Goal: Find contact information: Find contact information

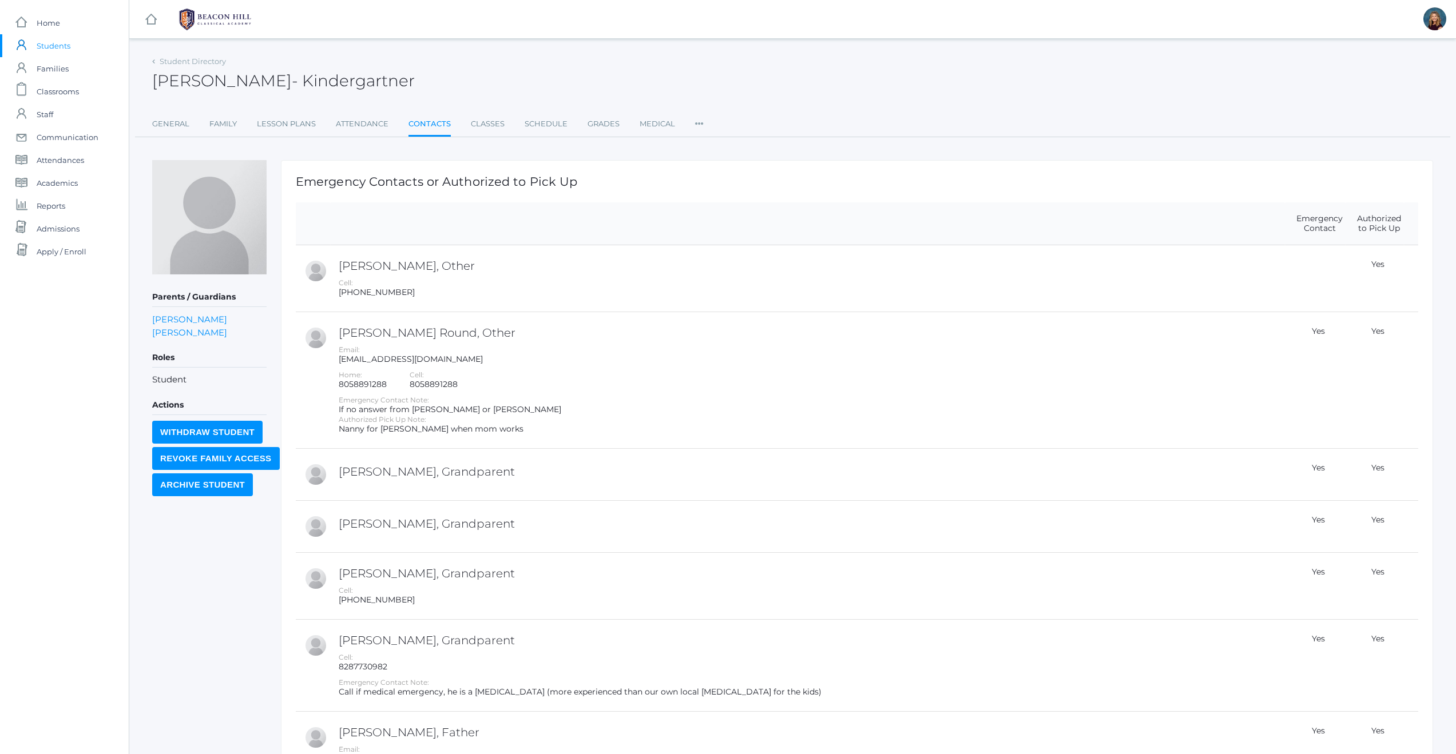
click at [65, 43] on span "Students" at bounding box center [54, 45] width 34 height 23
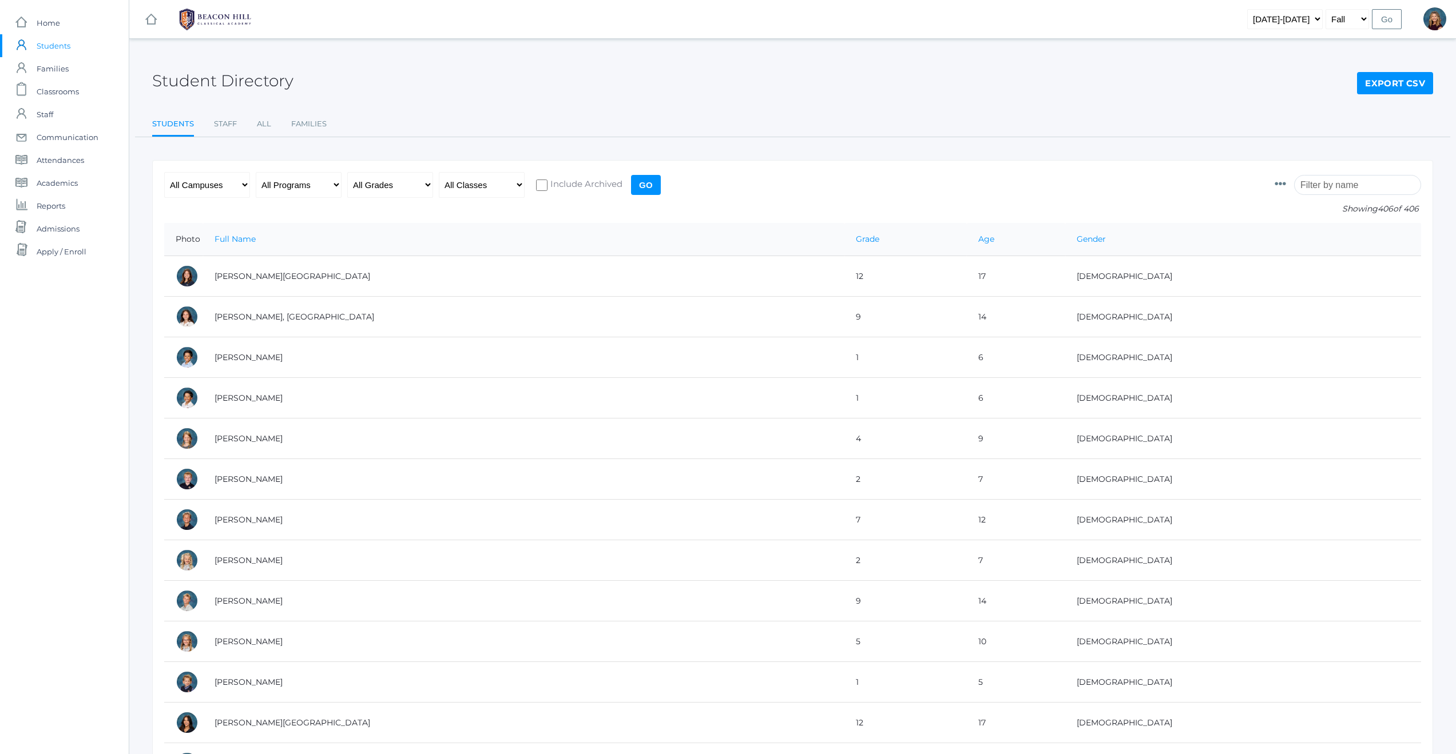
click at [1344, 178] on input "search" at bounding box center [1357, 185] width 127 height 20
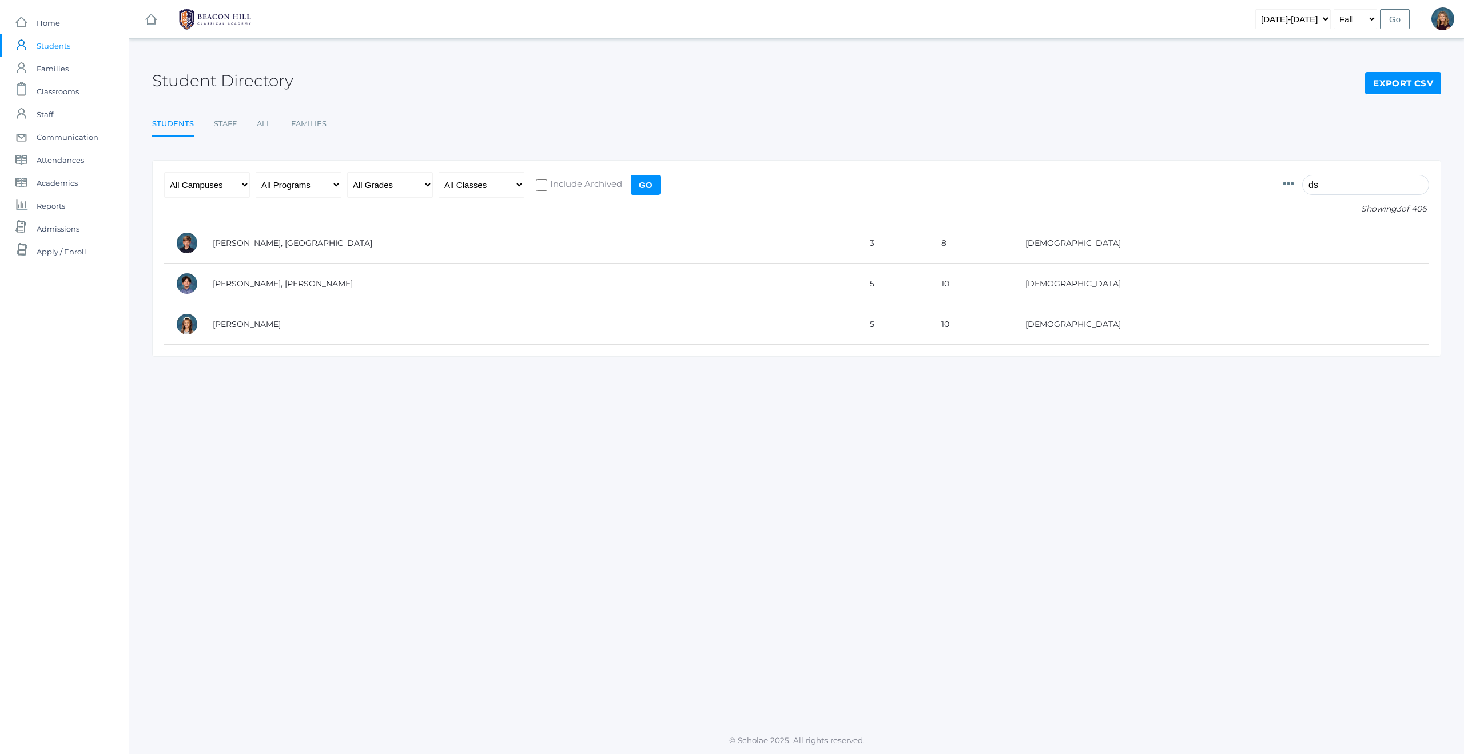
type input "d"
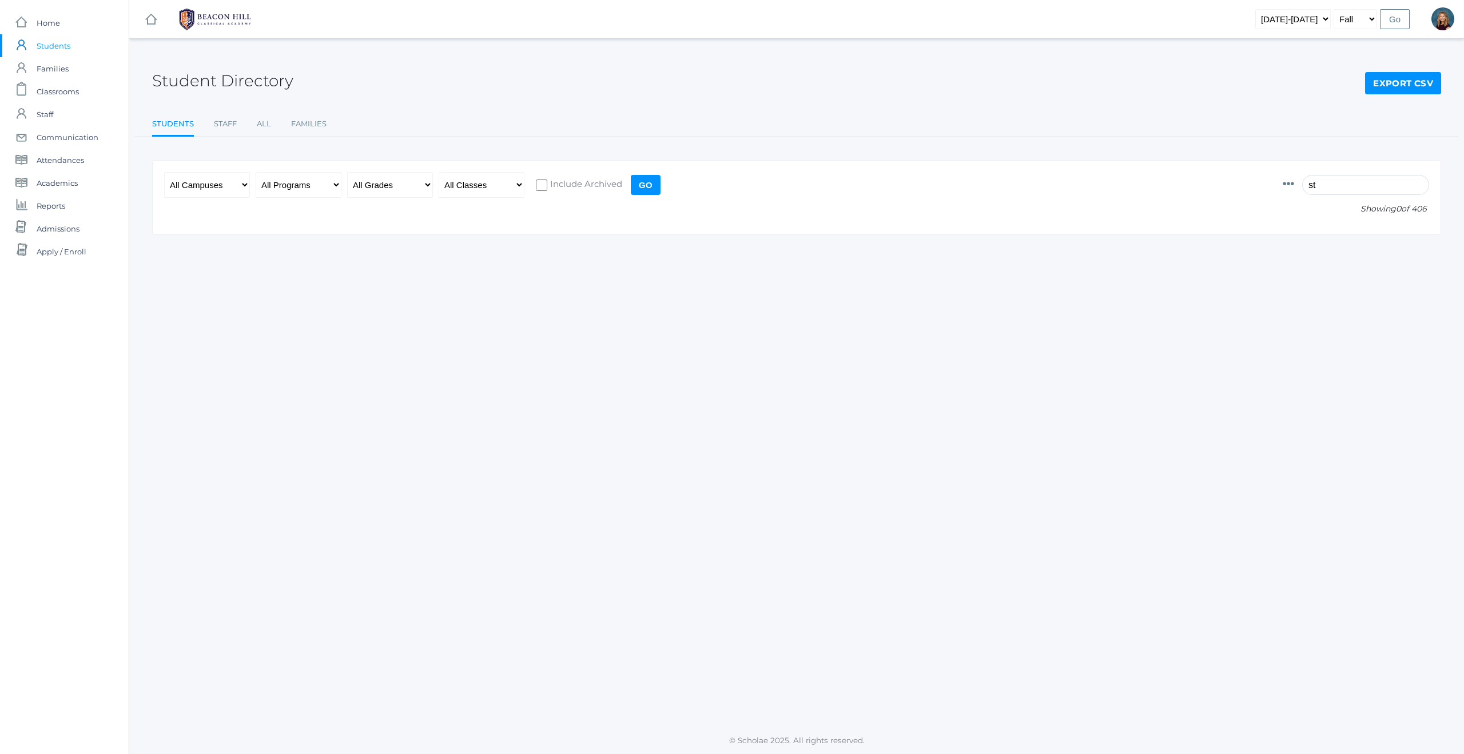
type input "s"
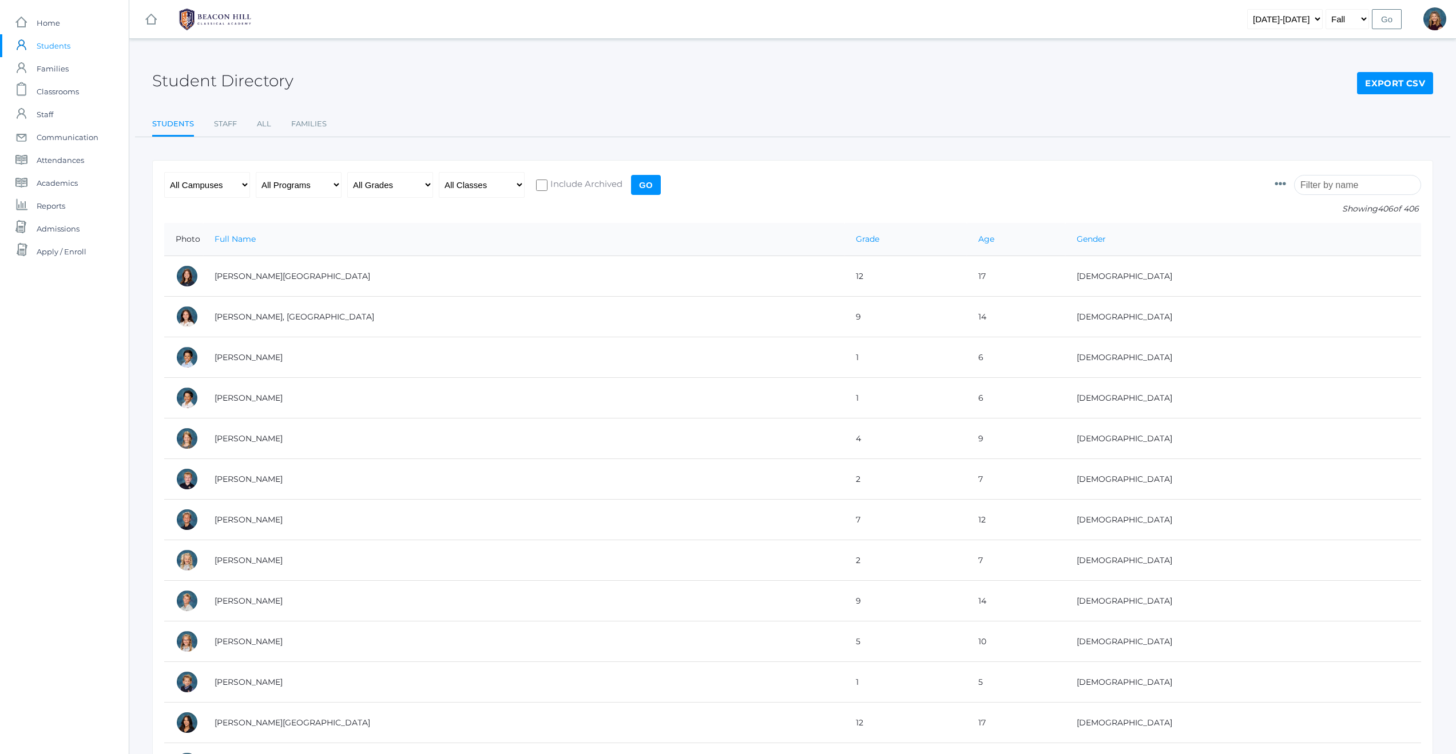
type input "e"
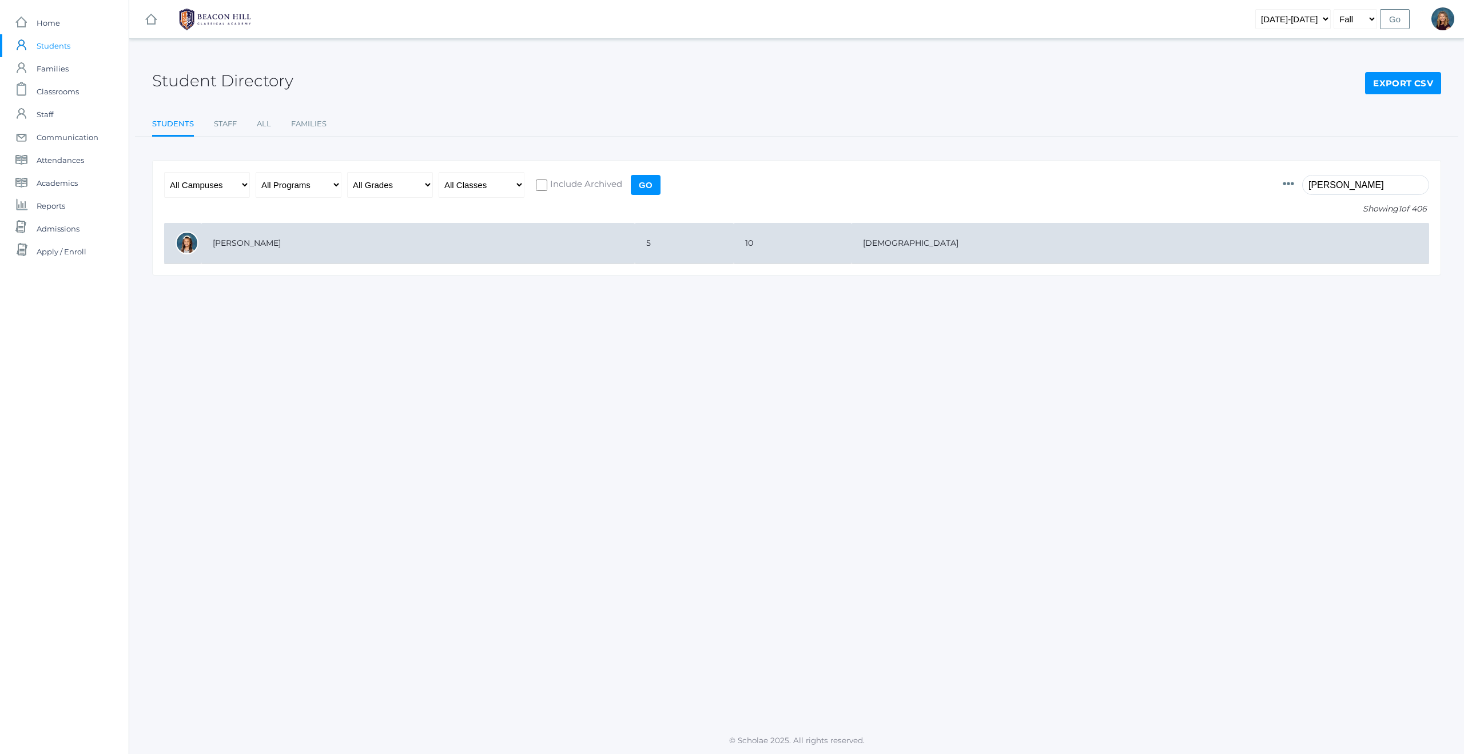
type input "[PERSON_NAME]"
click at [261, 240] on td "[PERSON_NAME]" at bounding box center [418, 243] width 434 height 41
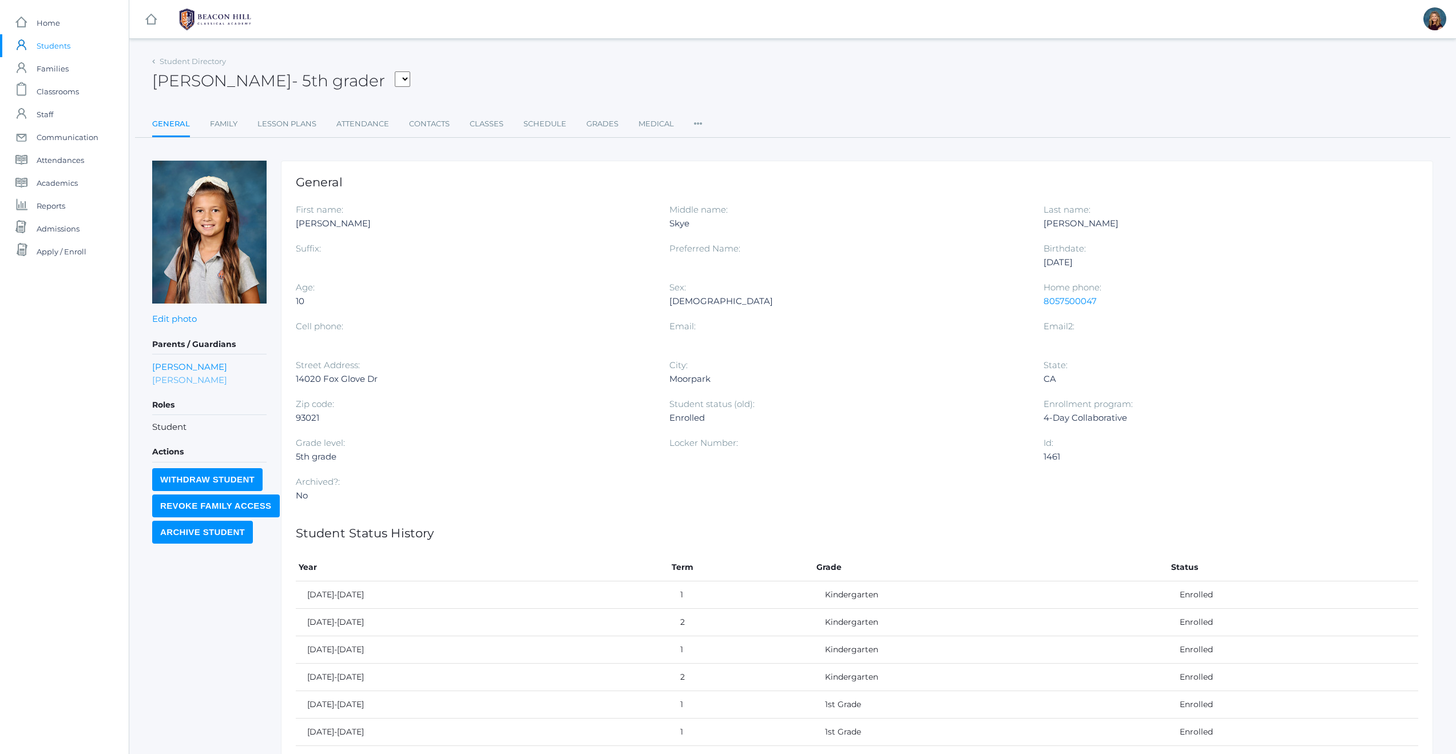
click at [180, 377] on link "Stephanie Reynolds" at bounding box center [189, 379] width 75 height 13
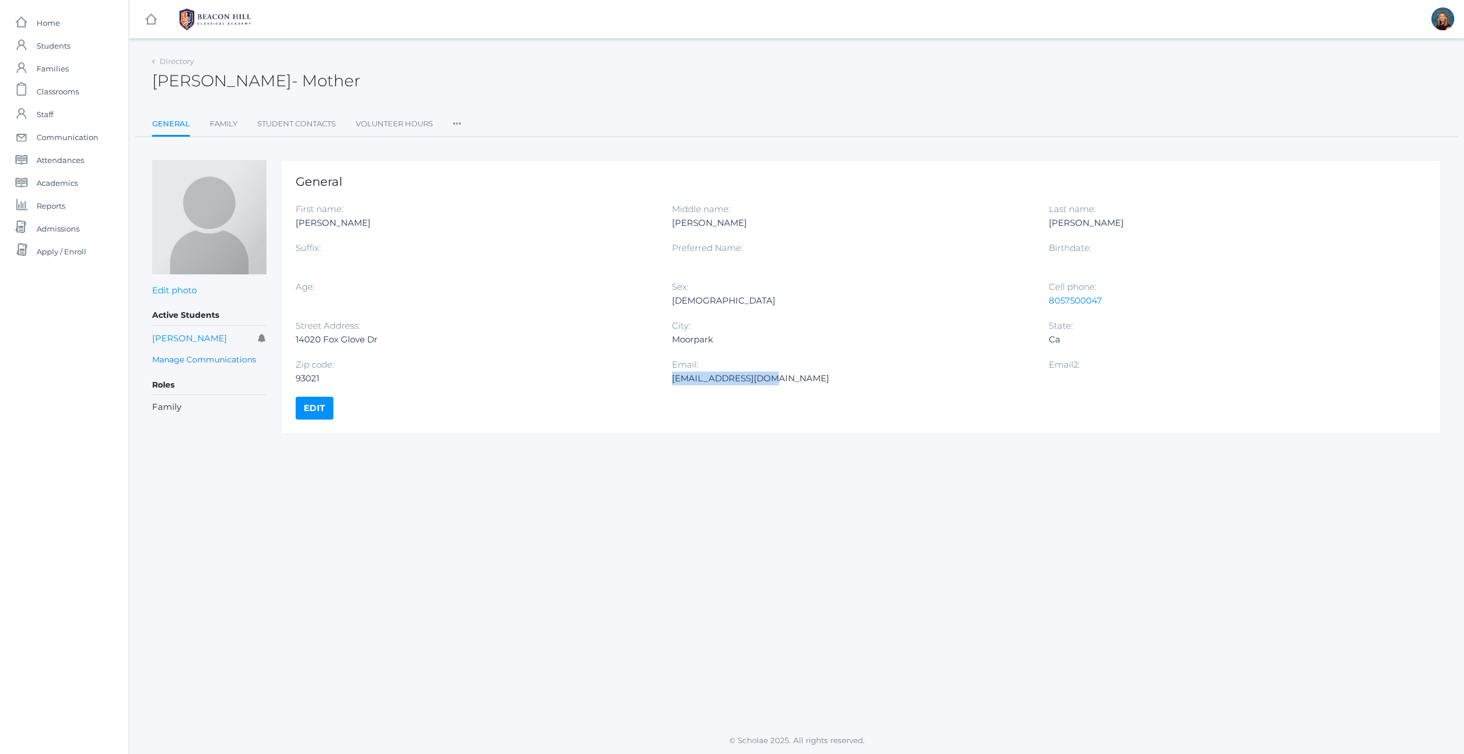
drag, startPoint x: 780, startPoint y: 379, endPoint x: 674, endPoint y: 381, distance: 106.4
click at [674, 381] on div "Stephbock@yahoo.com" at bounding box center [851, 379] width 359 height 14
copy div "Stephbock@yahoo.com"
drag, startPoint x: 1103, startPoint y: 297, endPoint x: 1050, endPoint y: 302, distance: 52.9
click at [1050, 302] on div "8057500047" at bounding box center [1228, 301] width 359 height 14
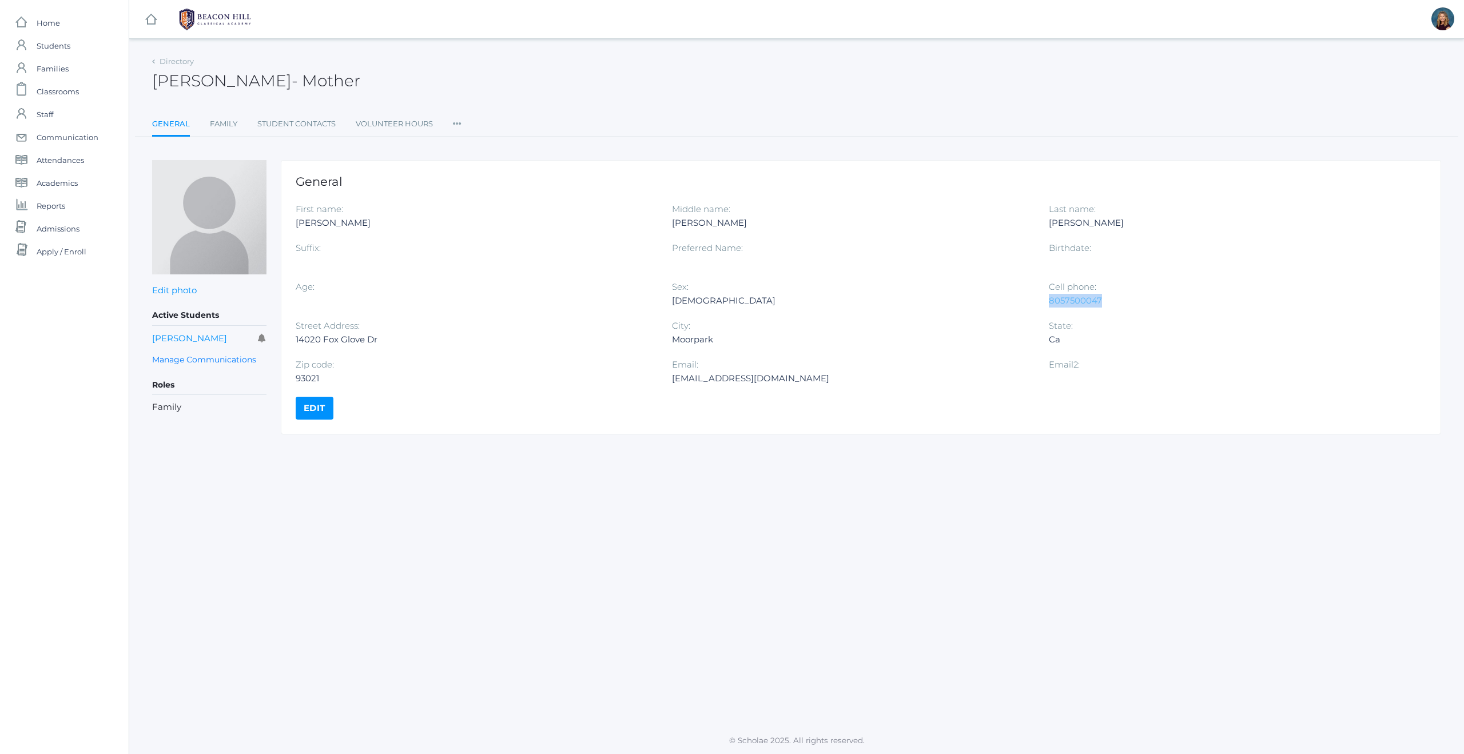
copy link "8057500047"
